Goal: Task Accomplishment & Management: Use online tool/utility

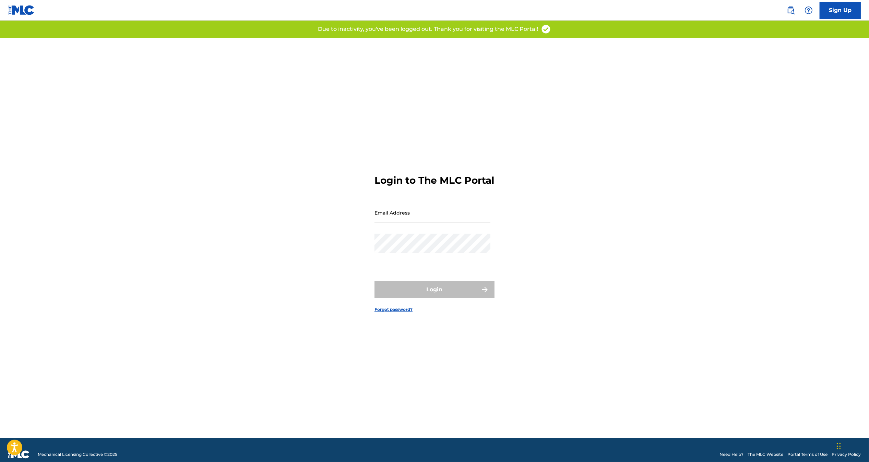
click at [405, 220] on input "Email Address" at bounding box center [433, 213] width 116 height 20
type input "[EMAIL_ADDRESS][DOMAIN_NAME]"
click at [440, 294] on button "Login" at bounding box center [435, 289] width 120 height 17
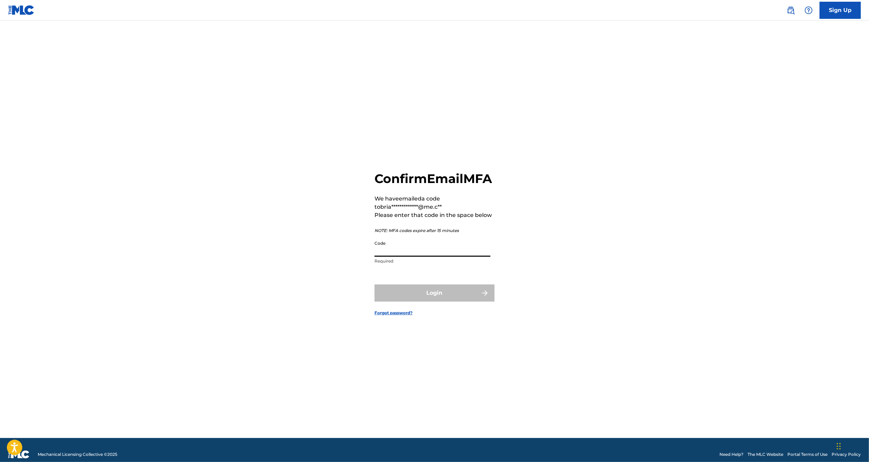
click at [432, 257] on input "Code" at bounding box center [433, 247] width 116 height 20
paste input "211421"
type input "211421"
click at [419, 300] on button "Login" at bounding box center [435, 293] width 120 height 17
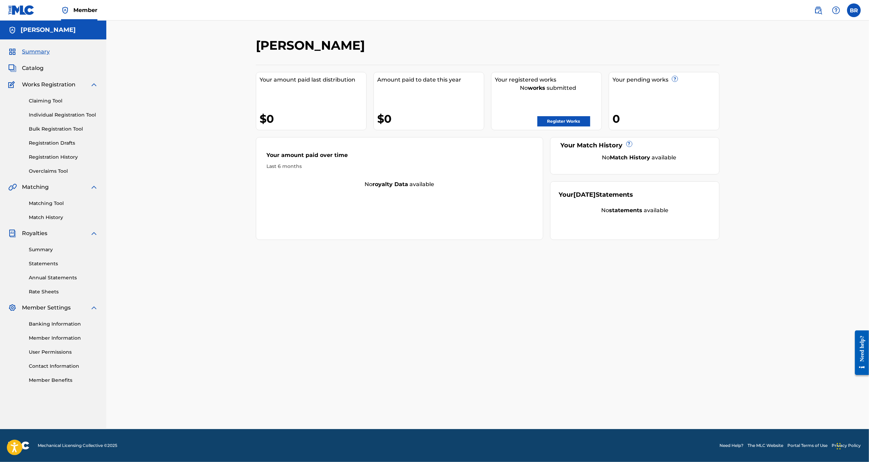
click at [60, 208] on div "Matching Tool Match History" at bounding box center [53, 206] width 90 height 30
click at [61, 205] on link "Matching Tool" at bounding box center [63, 203] width 69 height 7
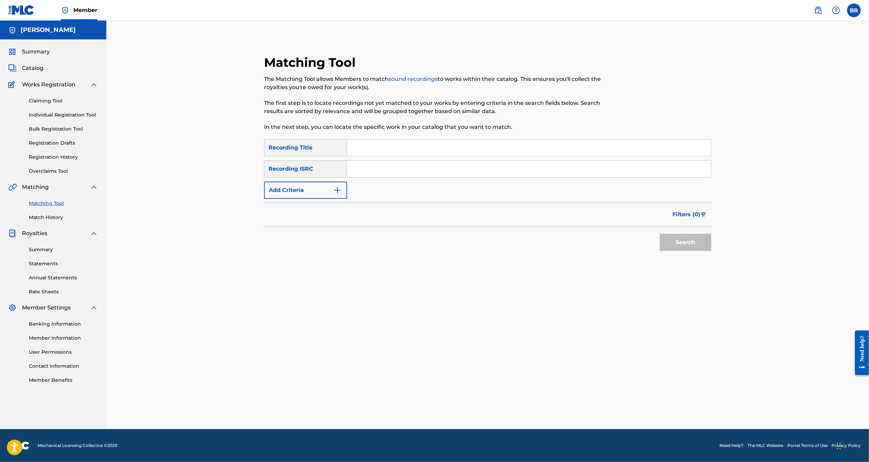
click at [340, 188] on img "Search Form" at bounding box center [337, 190] width 8 height 8
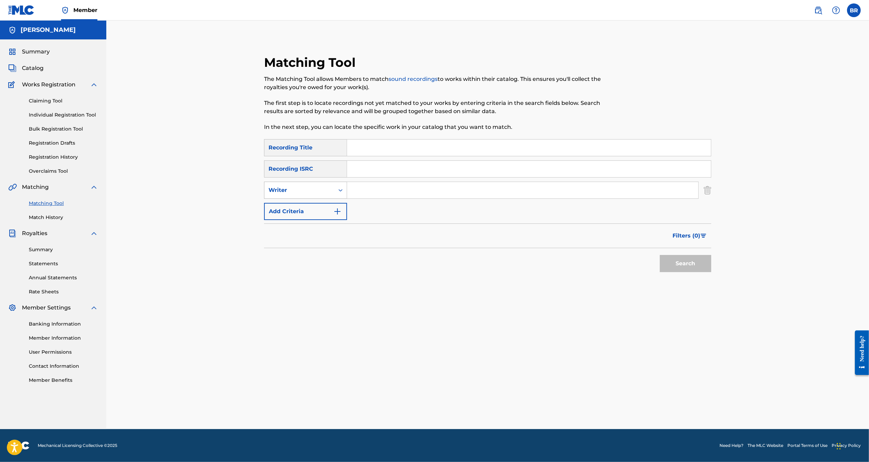
click at [335, 191] on div "Search Form" at bounding box center [341, 190] width 12 height 12
click at [335, 212] on div "Recording Artist" at bounding box center [306, 207] width 82 height 17
click at [374, 190] on input "Search Form" at bounding box center [522, 190] width 351 height 16
type input "[PERSON_NAME]"
click at [660, 255] on button "Search" at bounding box center [685, 263] width 51 height 17
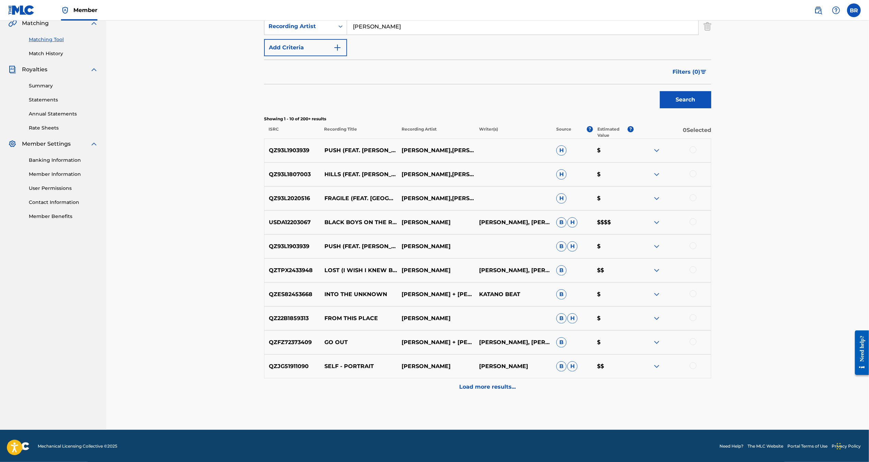
click at [704, 64] on button "Filters ( 0 )" at bounding box center [690, 71] width 43 height 17
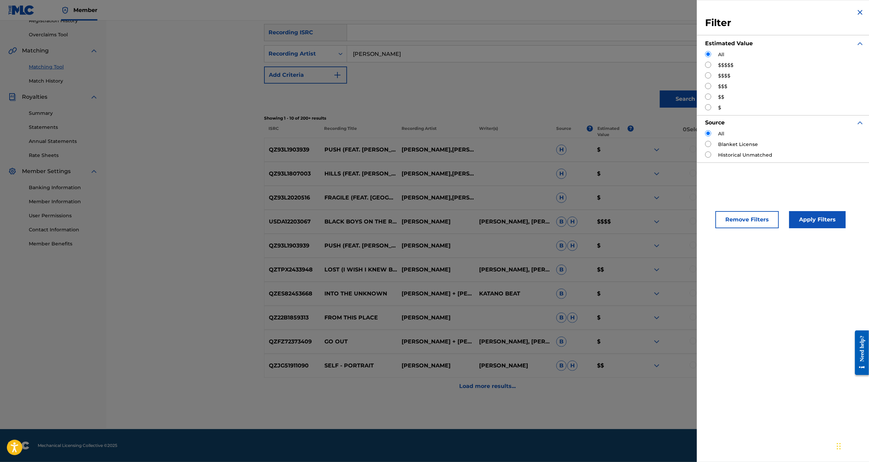
scroll to position [136, 0]
click at [710, 66] on input "Search Form" at bounding box center [708, 65] width 6 height 6
radio input "true"
drag, startPoint x: 740, startPoint y: 219, endPoint x: 744, endPoint y: 337, distance: 117.7
click at [752, 341] on div "Filter Estimated Value All $$$$$ $$$$ $$$ $$ $ Source All Blanket License Histo…" at bounding box center [785, 231] width 176 height 462
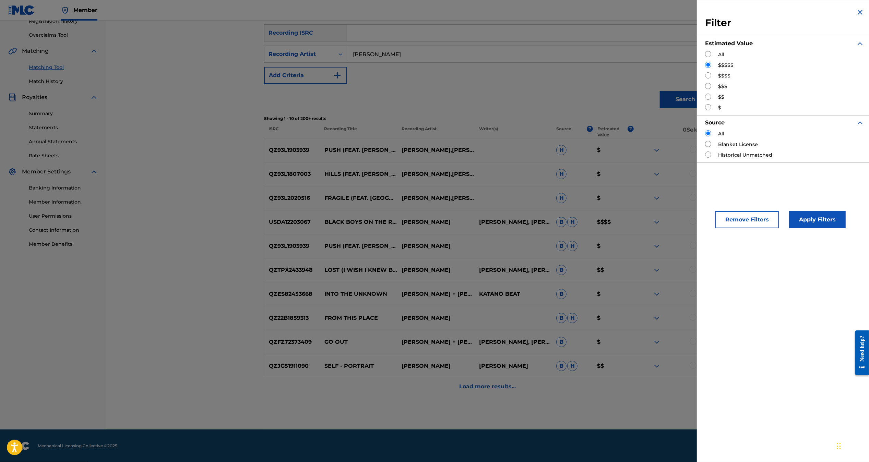
click at [806, 218] on button "Apply Filters" at bounding box center [817, 219] width 57 height 17
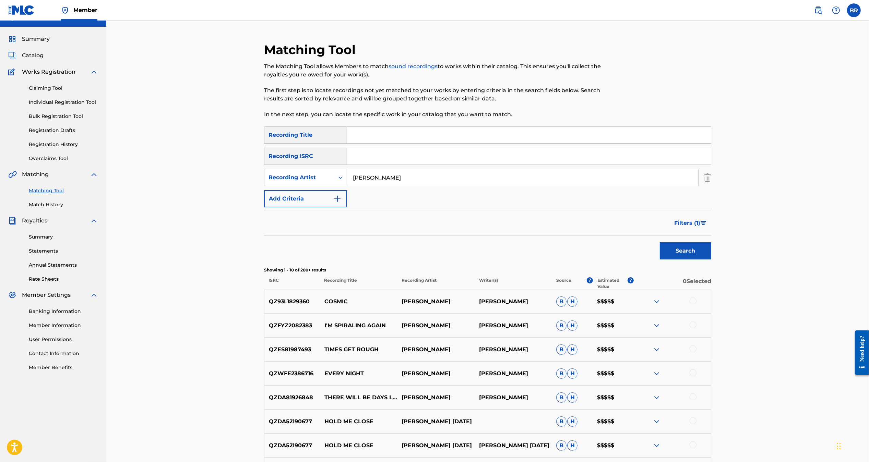
scroll to position [38, 0]
